Goal: Transaction & Acquisition: Purchase product/service

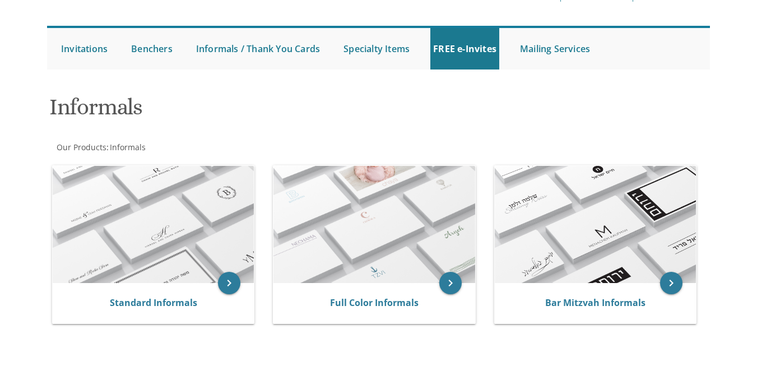
scroll to position [89, 0]
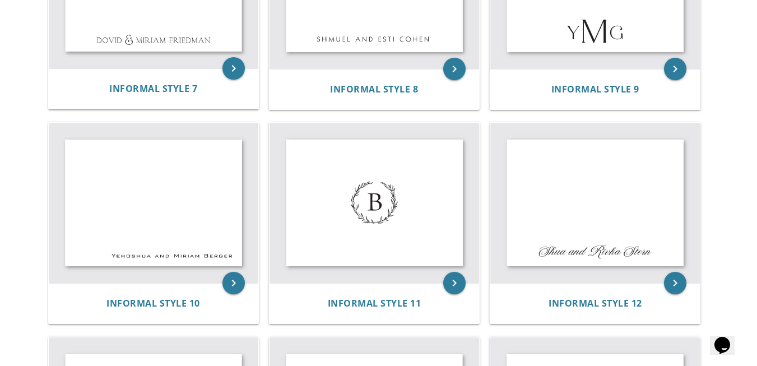
scroll to position [762, 0]
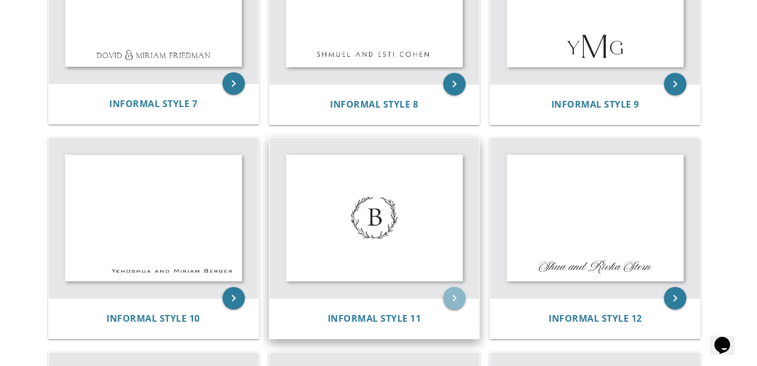
click at [454, 298] on icon "keyboard_arrow_right" at bounding box center [454, 298] width 22 height 22
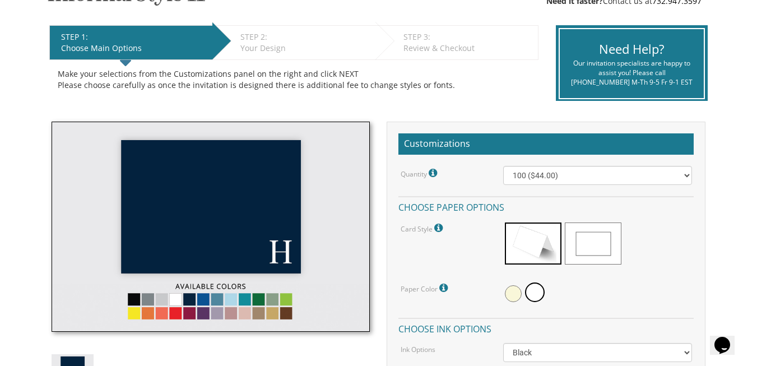
scroll to position [213, 0]
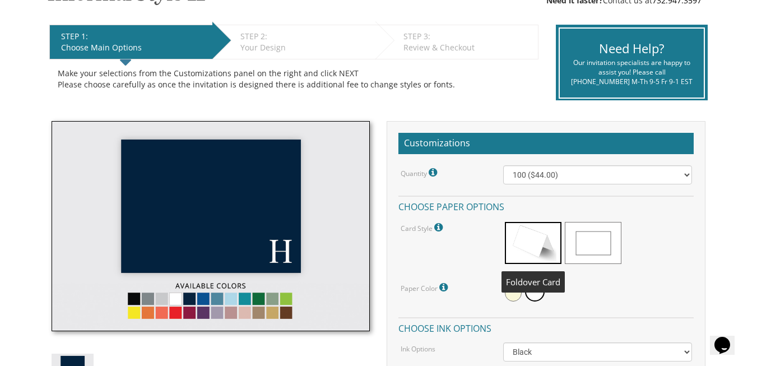
click at [538, 250] on span at bounding box center [533, 243] width 57 height 42
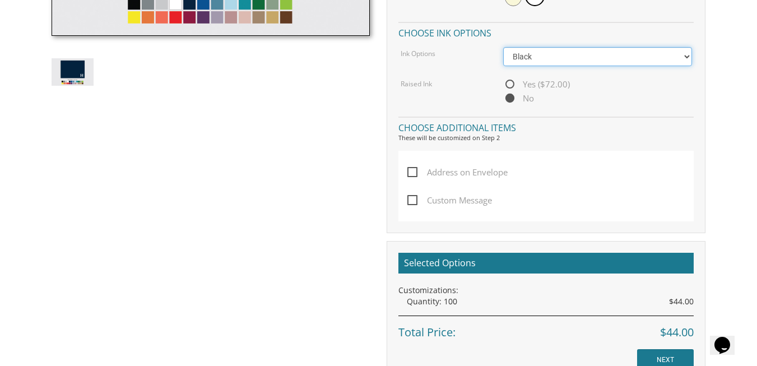
scroll to position [506, 0]
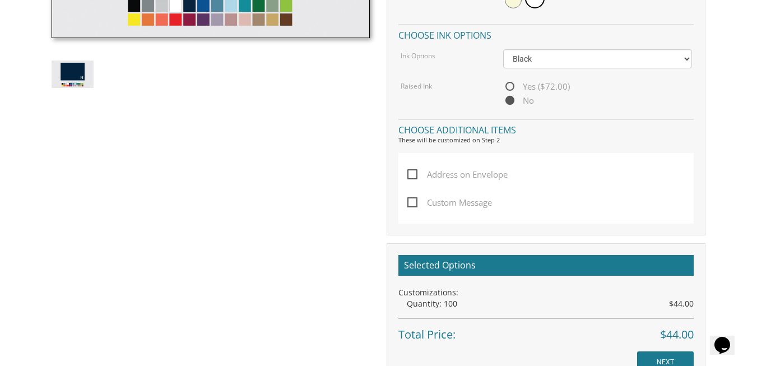
click at [414, 198] on span "Custom Message" at bounding box center [449, 202] width 85 height 14
click at [414, 198] on input "Custom Message" at bounding box center [410, 201] width 7 height 7
checkbox input "true"
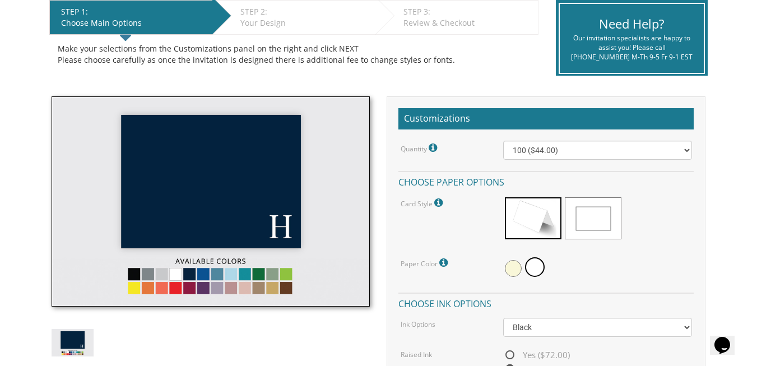
scroll to position [235, 0]
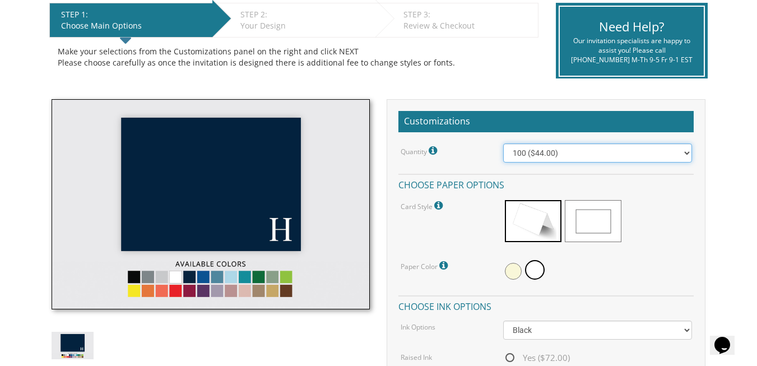
select select "200"
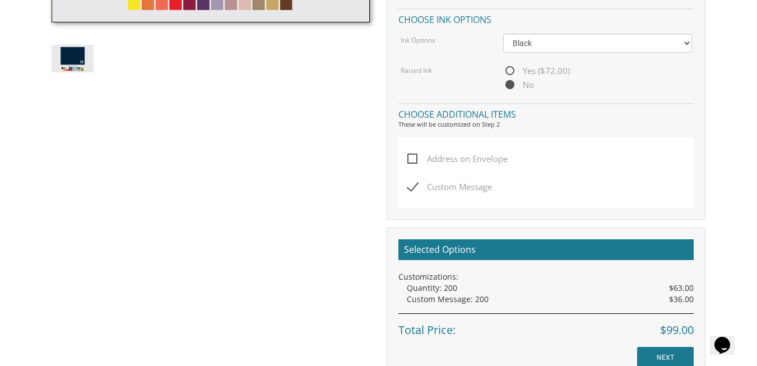
scroll to position [513, 0]
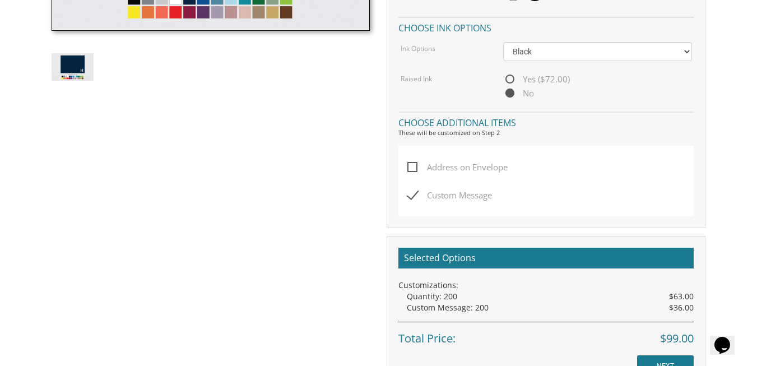
click at [416, 192] on span "Custom Message" at bounding box center [449, 195] width 85 height 14
click at [414, 192] on input "Custom Message" at bounding box center [410, 193] width 7 height 7
checkbox input "false"
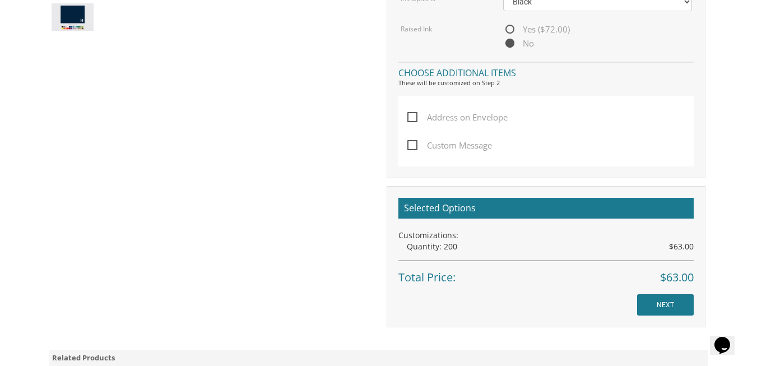
scroll to position [565, 0]
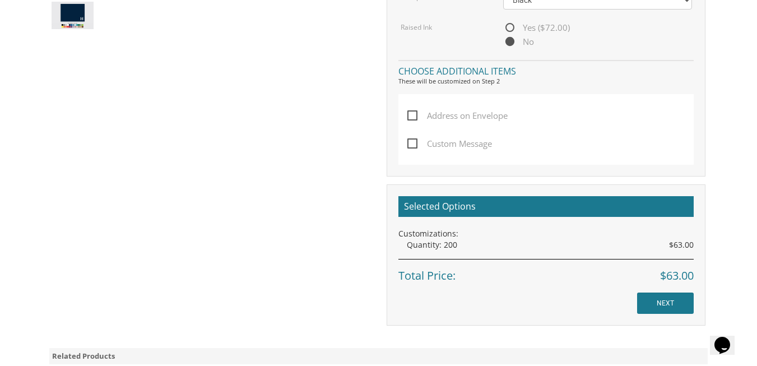
click at [676, 297] on input "NEXT" at bounding box center [665, 302] width 57 height 21
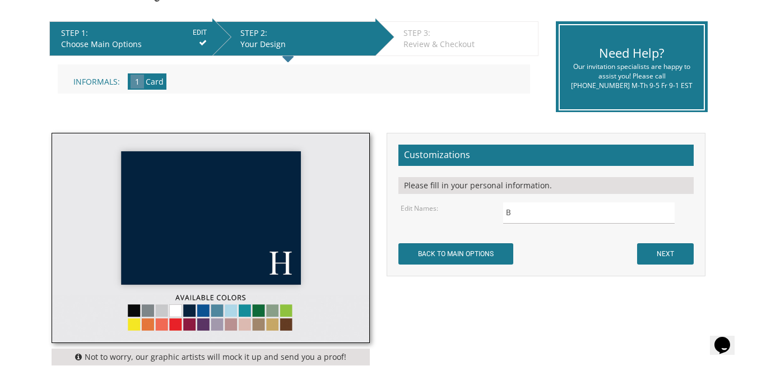
scroll to position [223, 0]
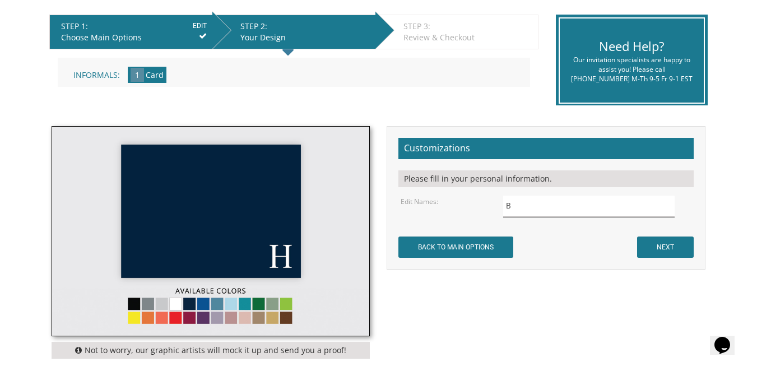
click at [557, 207] on input "B" at bounding box center [588, 206] width 171 height 22
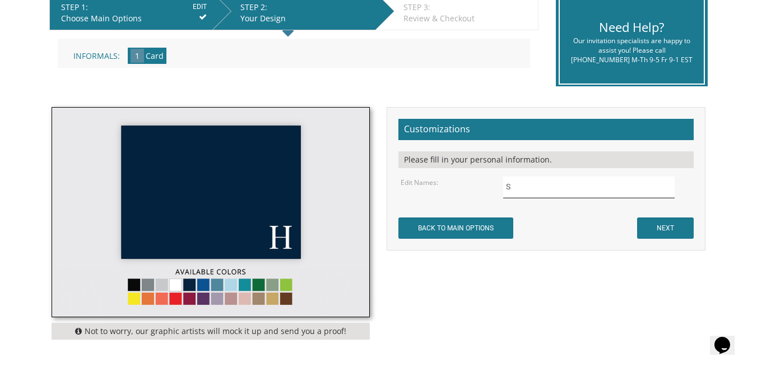
scroll to position [248, 0]
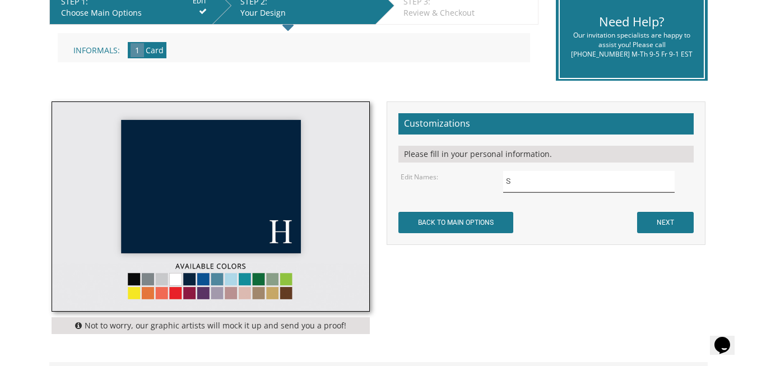
type input "S"
click at [669, 222] on input "NEXT" at bounding box center [665, 222] width 57 height 21
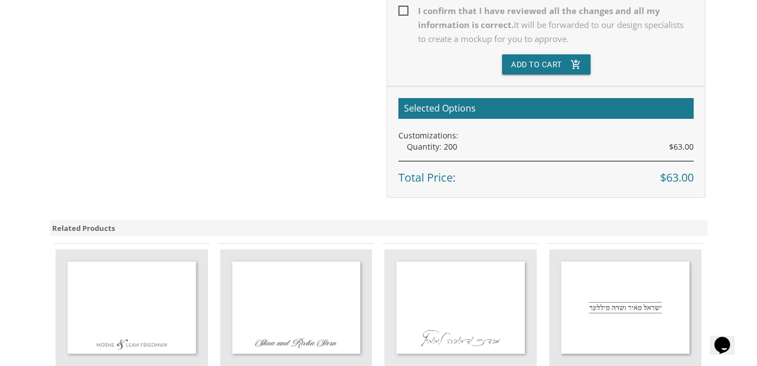
scroll to position [459, 0]
click at [528, 60] on button "Add To Cart add_shopping_cart" at bounding box center [546, 64] width 89 height 20
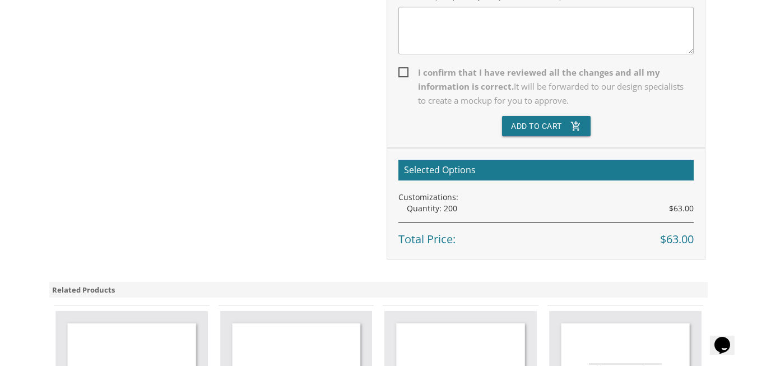
scroll to position [391, 0]
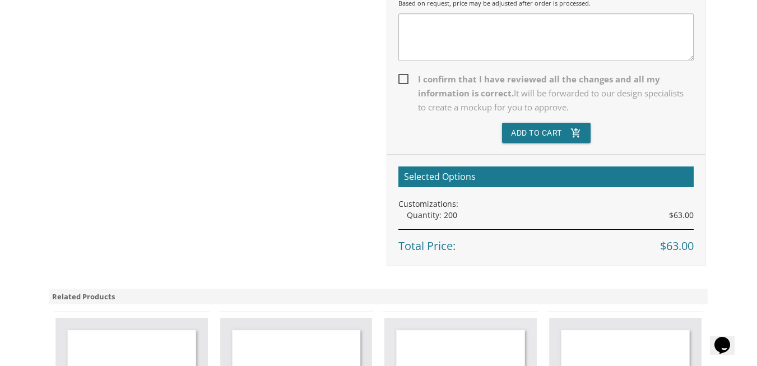
click at [407, 76] on span "I confirm that I have reviewed all the changes and all my information is correc…" at bounding box center [545, 93] width 295 height 42
click at [406, 76] on input "I confirm that I have reviewed all the changes and all my information is correc…" at bounding box center [401, 77] width 7 height 7
checkbox input "true"
click at [525, 136] on button "Add To Cart add_shopping_cart" at bounding box center [546, 133] width 89 height 20
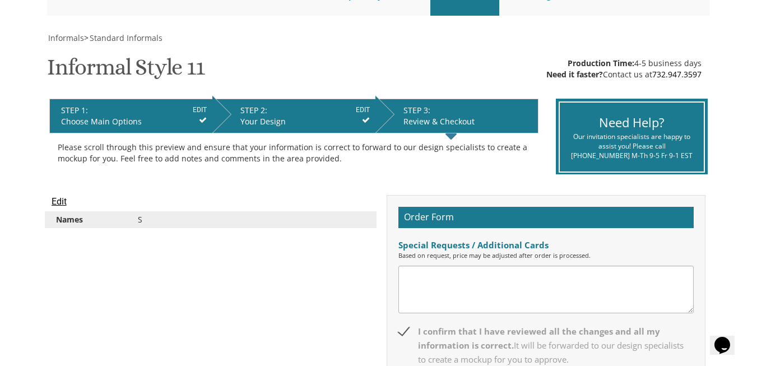
scroll to position [138, 0]
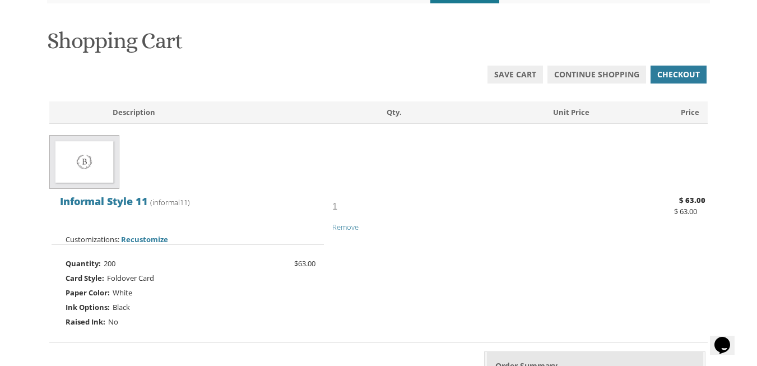
scroll to position [119, 0]
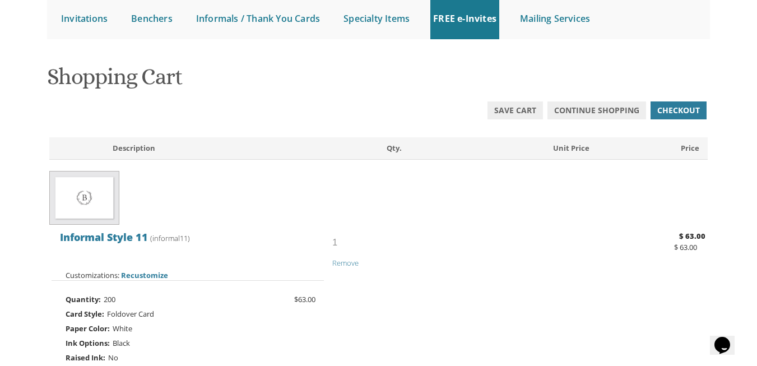
click at [82, 197] on img at bounding box center [84, 198] width 70 height 54
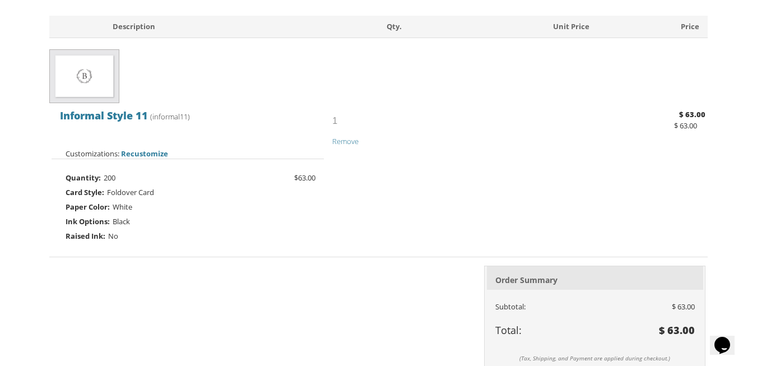
scroll to position [201, 0]
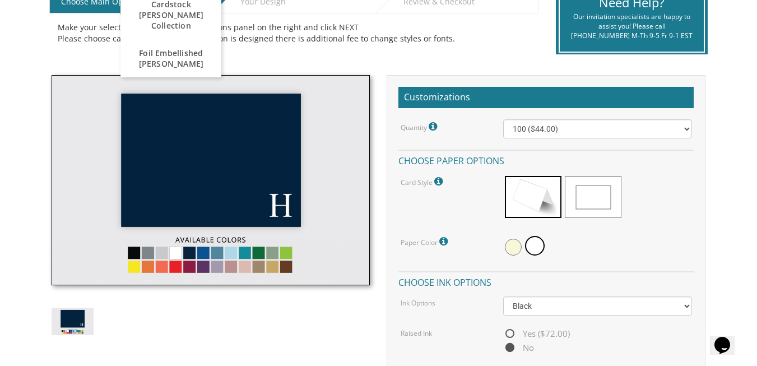
scroll to position [274, 0]
